Goal: Use online tool/utility: Utilize a website feature to perform a specific function

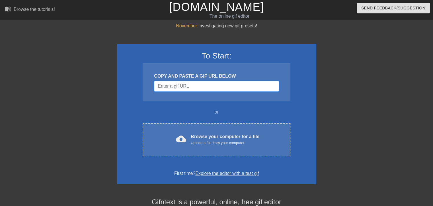
click at [170, 86] on input "Username" at bounding box center [216, 86] width 125 height 11
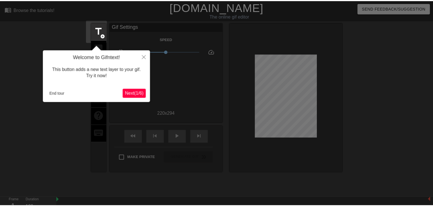
scroll to position [14, 0]
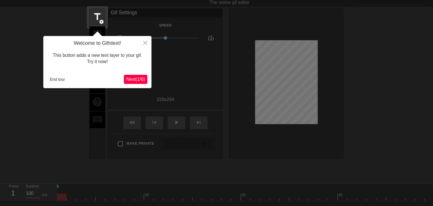
click at [136, 81] on span "Next ( 1 / 6 )" at bounding box center [135, 79] width 19 height 5
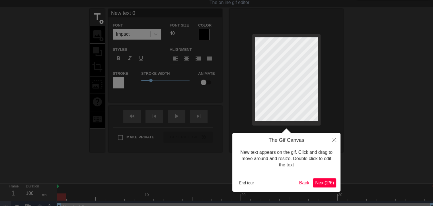
scroll to position [0, 0]
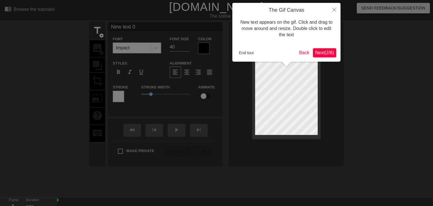
click at [324, 53] on span "Next ( 2 / 6 )" at bounding box center [324, 52] width 19 height 5
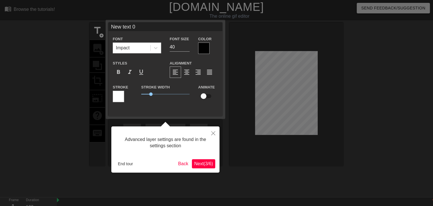
scroll to position [14, 0]
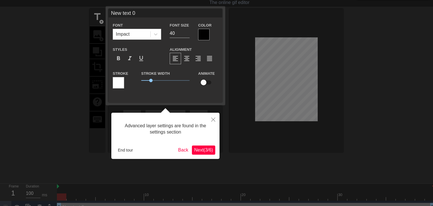
click at [208, 150] on span "Next ( 3 / 6 )" at bounding box center [203, 149] width 19 height 5
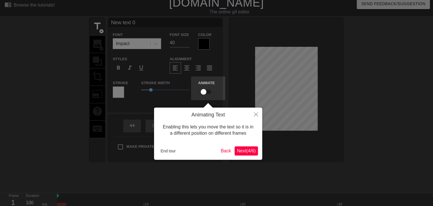
scroll to position [0, 0]
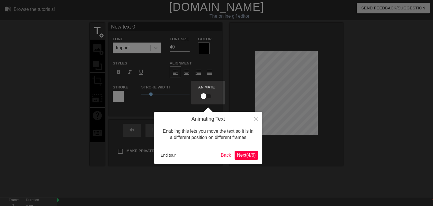
click at [246, 155] on span "Next ( 4 / 6 )" at bounding box center [246, 154] width 19 height 5
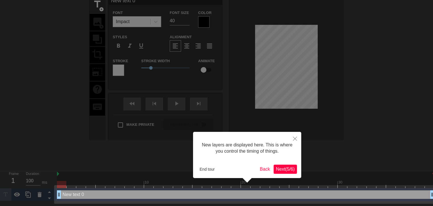
click at [285, 169] on span "Next ( 5 / 6 )" at bounding box center [285, 168] width 19 height 5
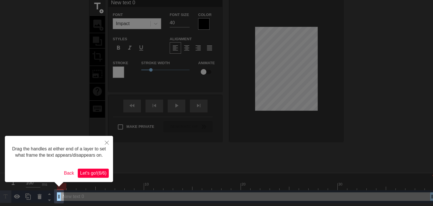
scroll to position [0, 0]
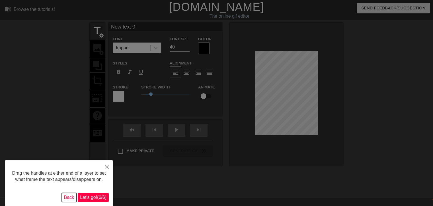
click at [69, 198] on button "Back" at bounding box center [69, 196] width 15 height 9
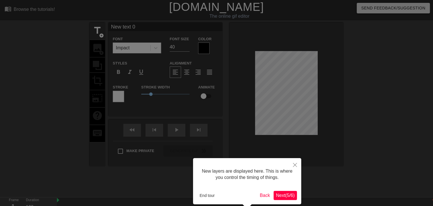
scroll to position [26, 0]
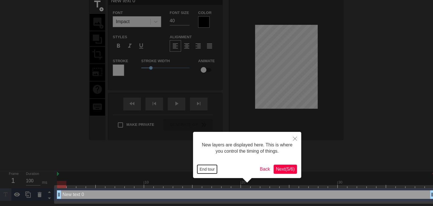
click at [210, 168] on button "End tour" at bounding box center [207, 169] width 20 height 9
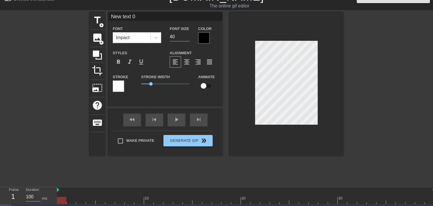
scroll to position [0, 0]
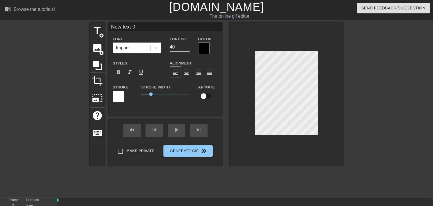
click at [213, 79] on div "title add_circle image add_circle crop photo_size_select_large help keyboard Ne…" at bounding box center [217, 93] width 254 height 143
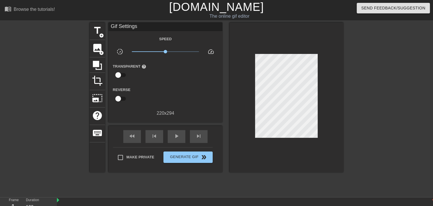
scroll to position [22, 0]
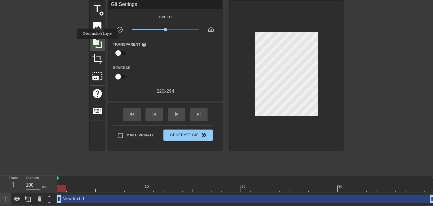
click at [97, 43] on icon at bounding box center [97, 43] width 9 height 9
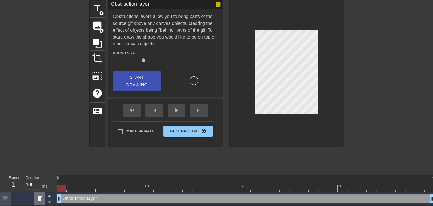
click at [40, 199] on icon at bounding box center [40, 198] width 4 height 5
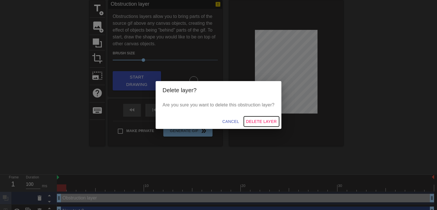
click at [258, 122] on span "Delete Layer" at bounding box center [261, 121] width 31 height 7
